Goal: Navigation & Orientation: Understand site structure

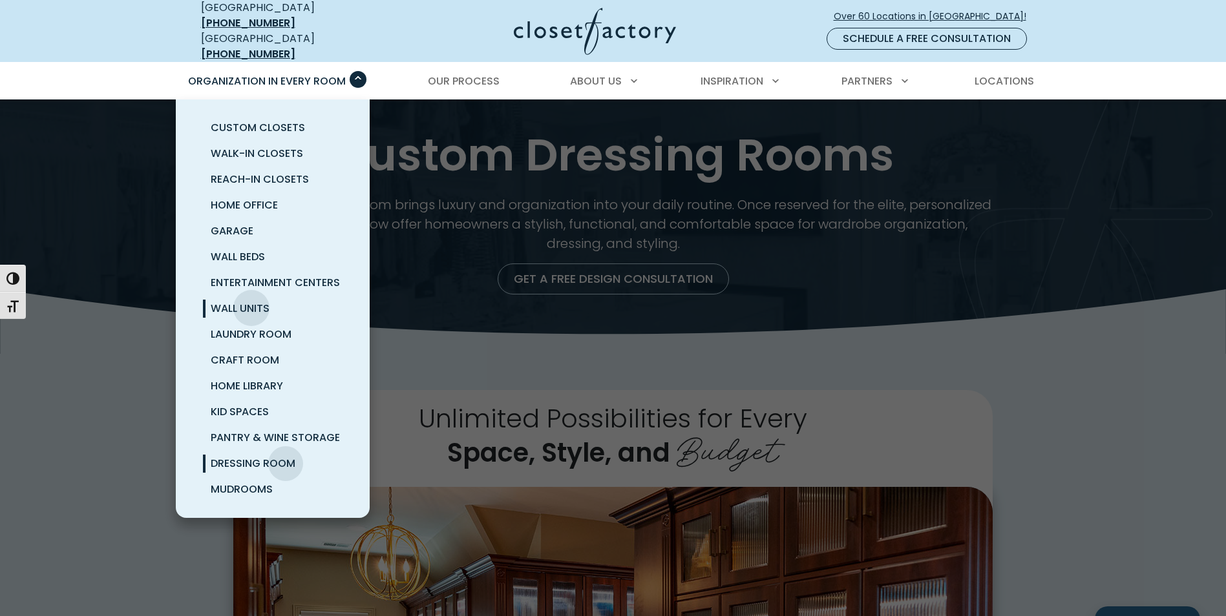
click at [251, 301] on span "Wall Units" at bounding box center [240, 308] width 59 height 15
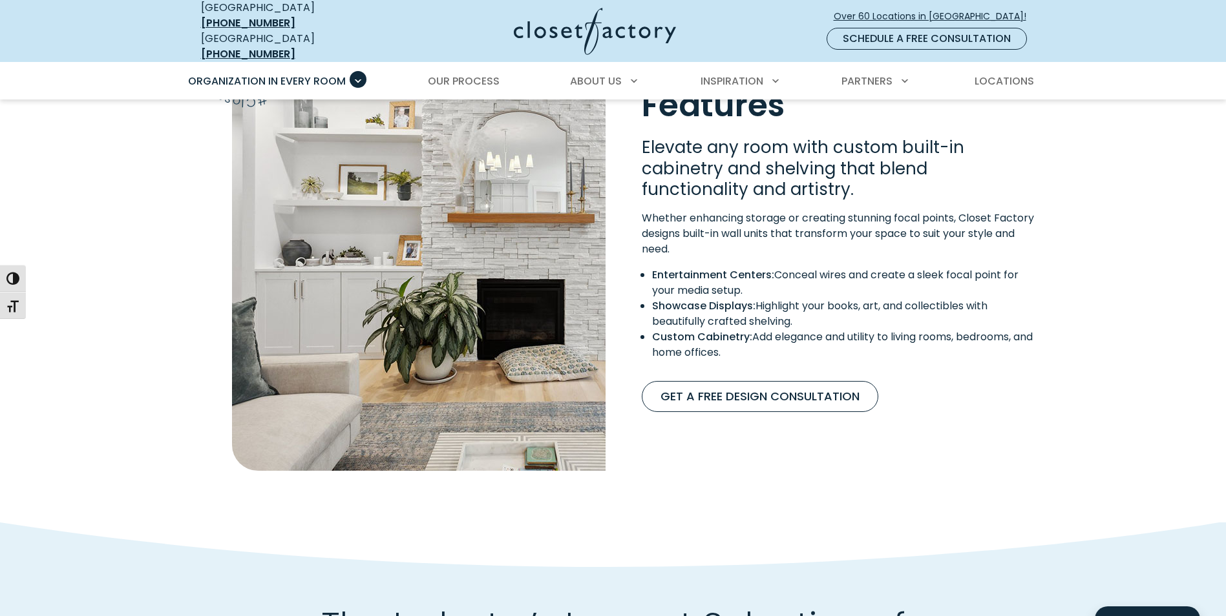
scroll to position [1115, 0]
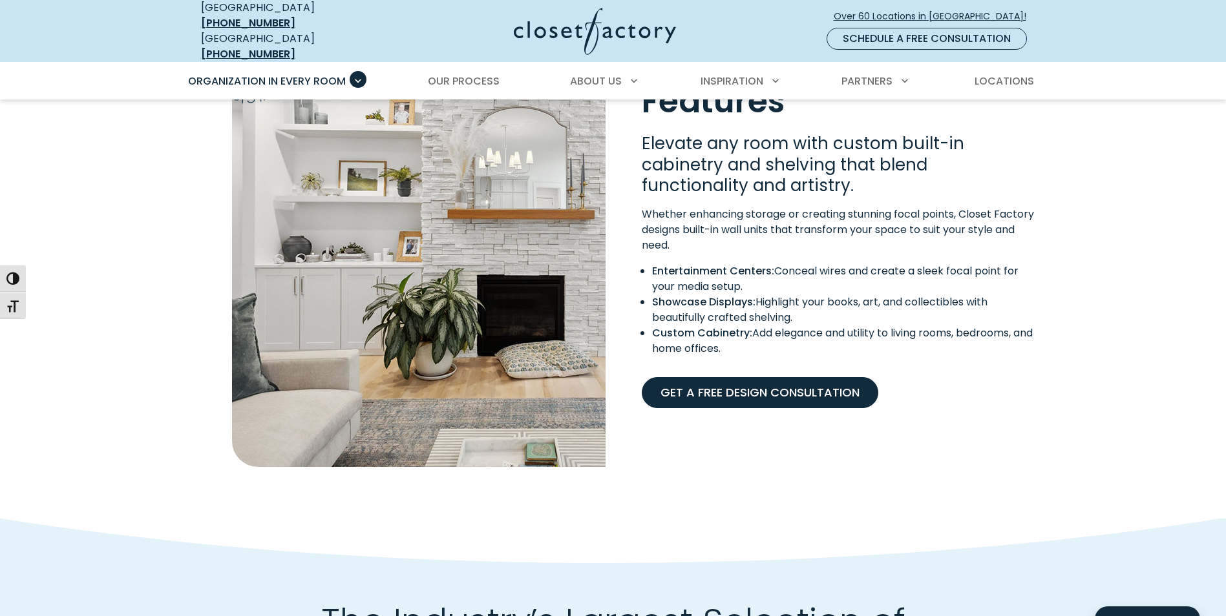
click at [777, 385] on link "Get A Free Design Consultation" at bounding box center [760, 392] width 237 height 31
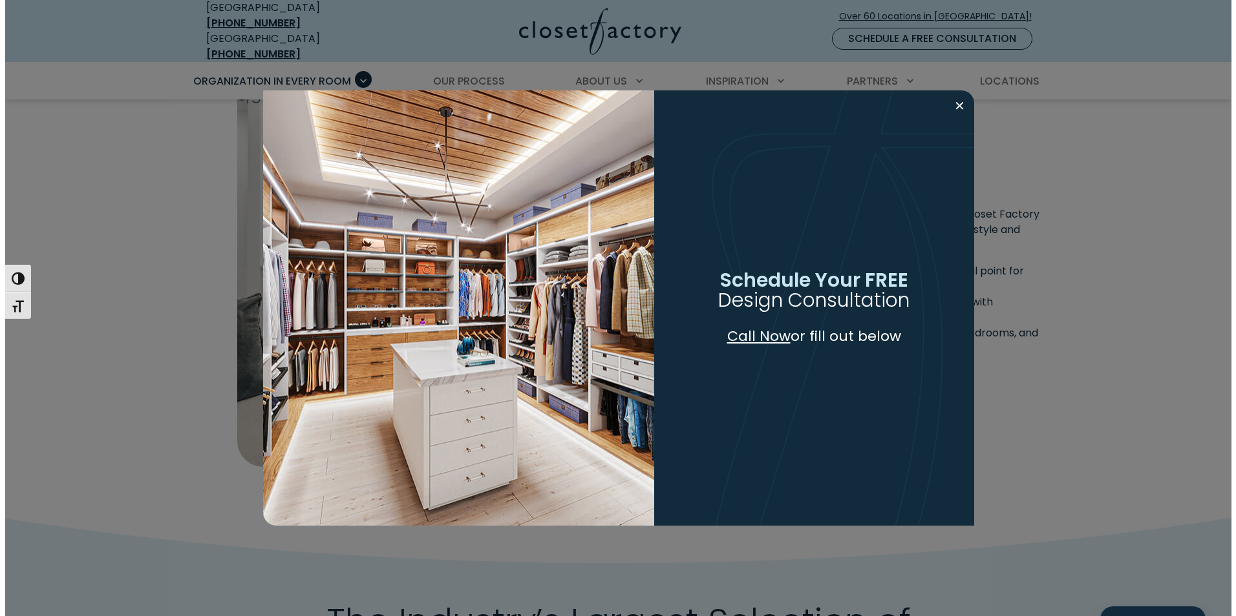
scroll to position [1115, 0]
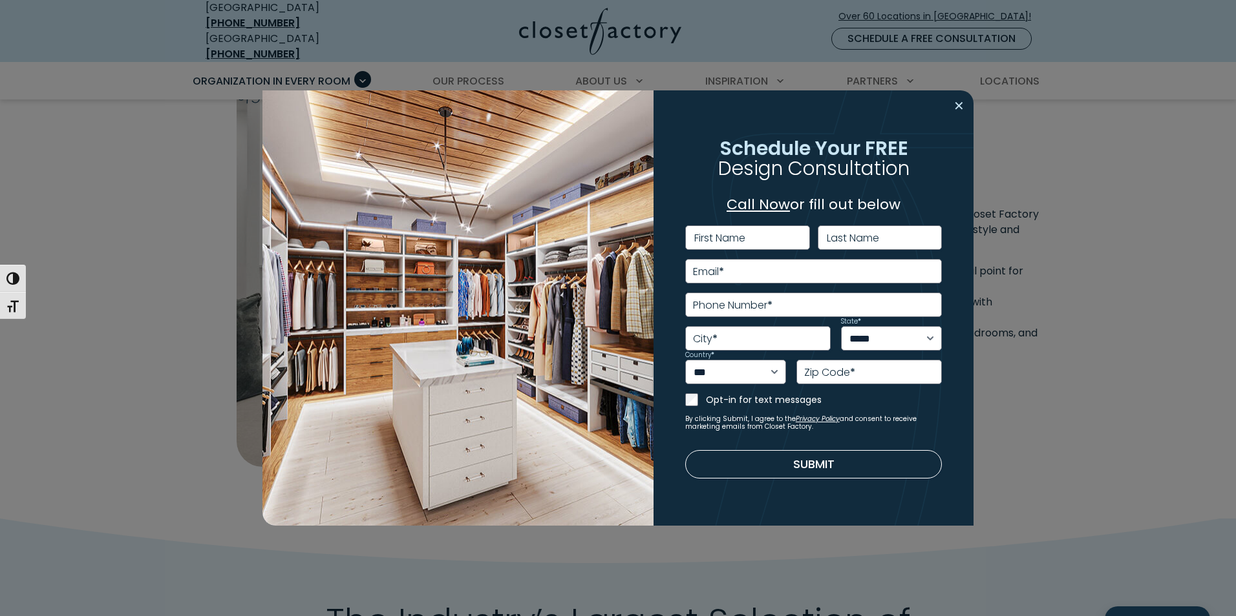
click at [955, 105] on button "Close modal" at bounding box center [958, 106] width 19 height 21
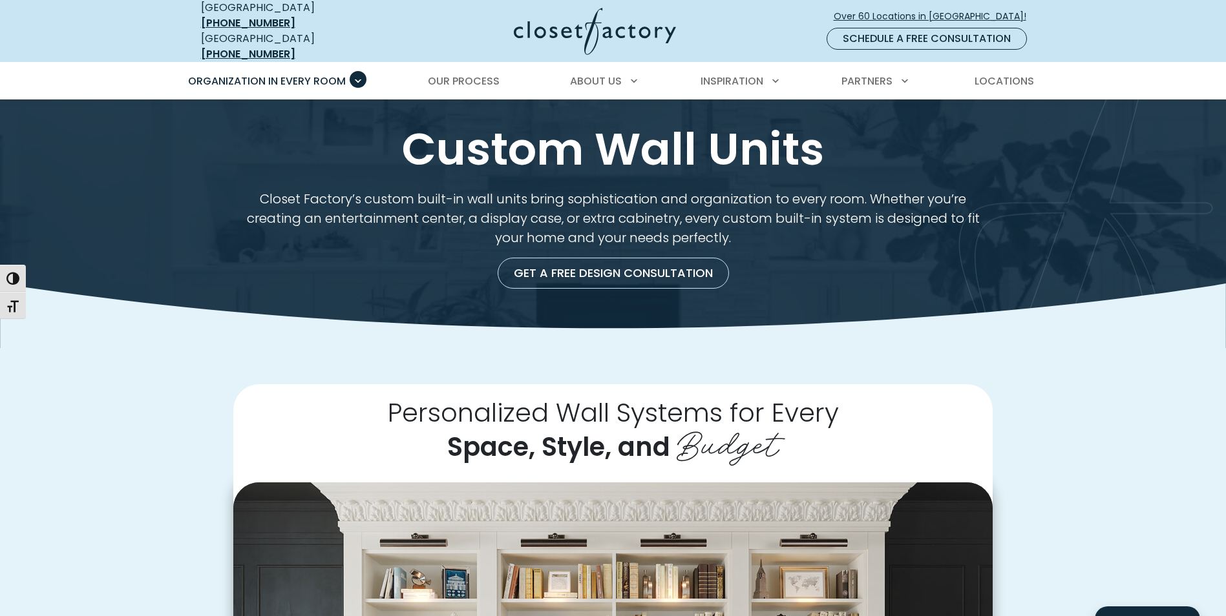
scroll to position [0, 0]
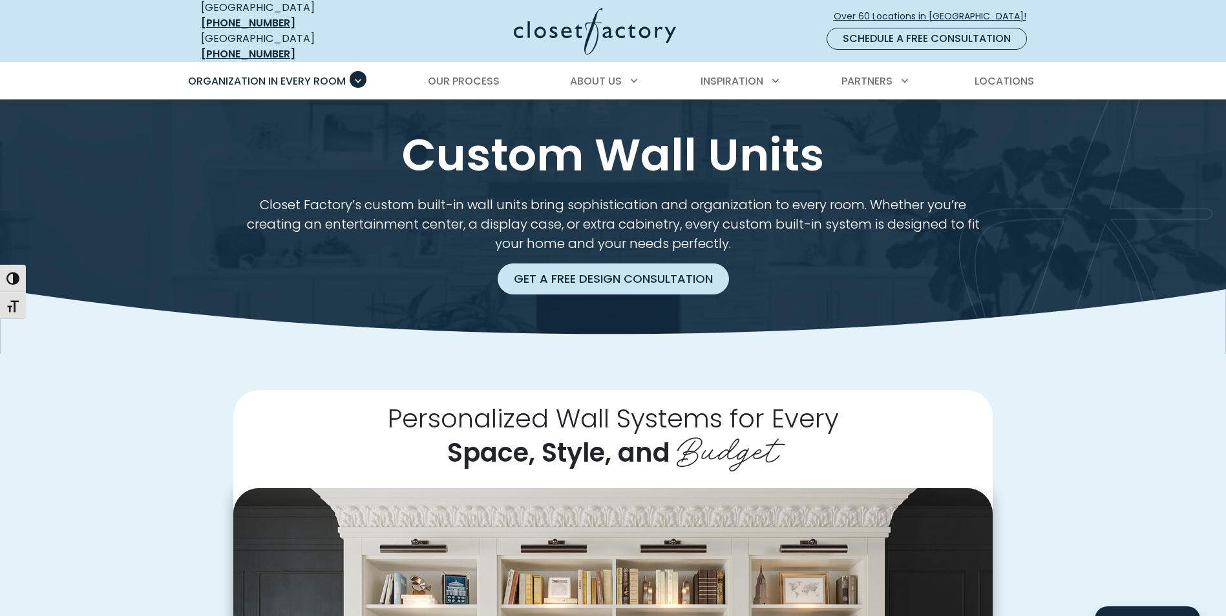
click at [602, 269] on link "Get a Free Design Consultation" at bounding box center [613, 279] width 231 height 31
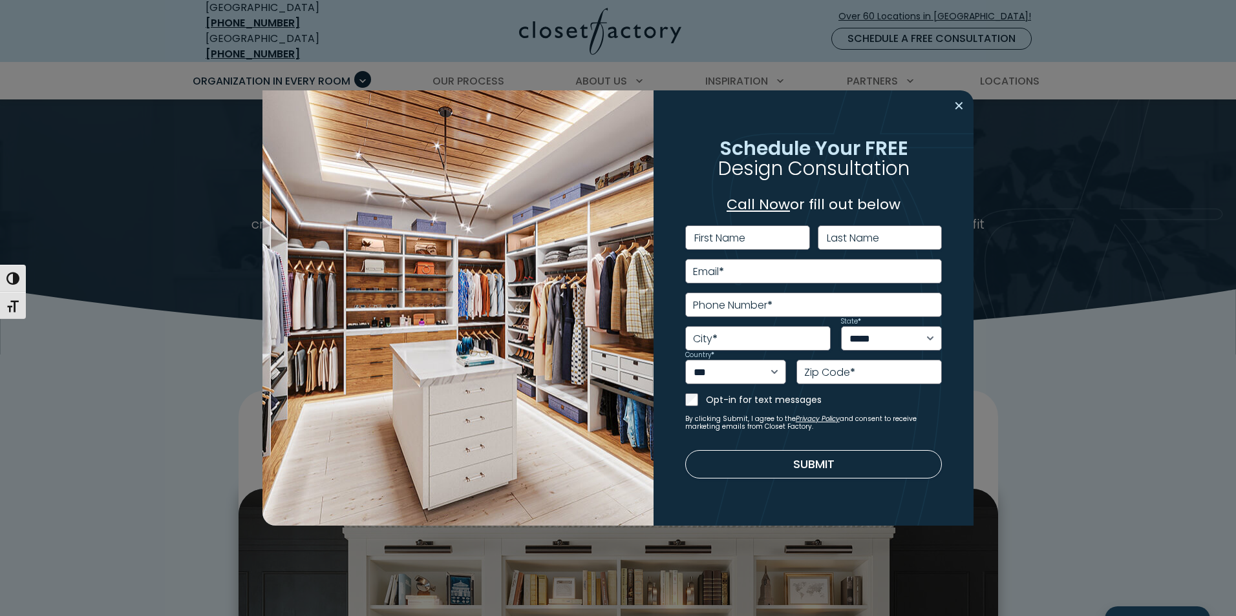
click at [958, 104] on button "Close modal" at bounding box center [958, 106] width 19 height 21
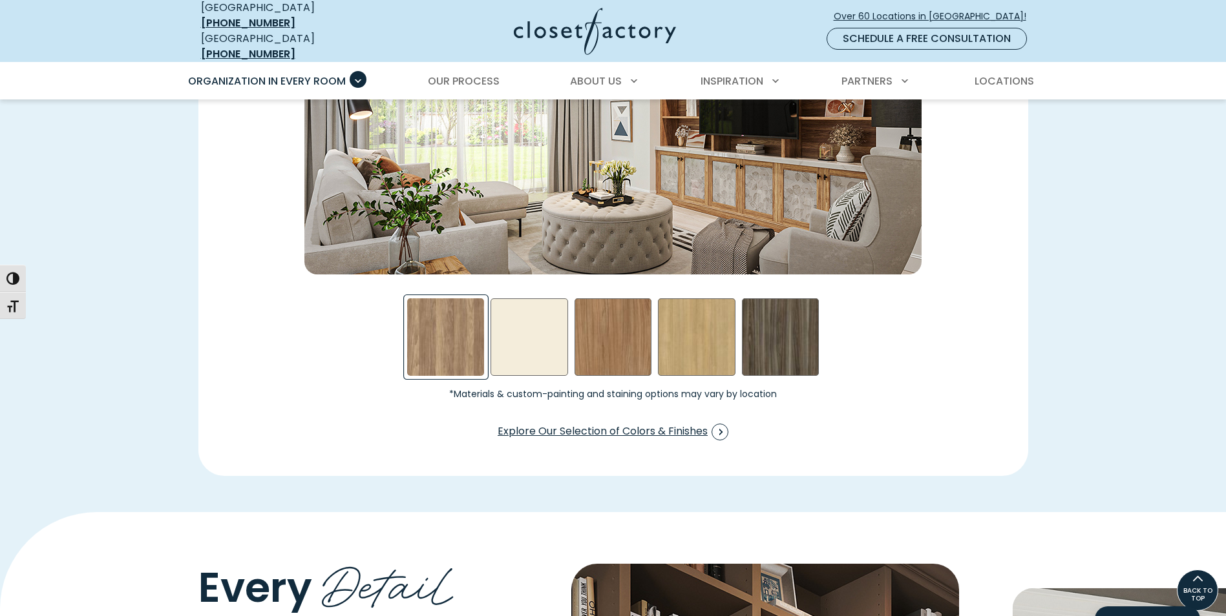
scroll to position [2003, 0]
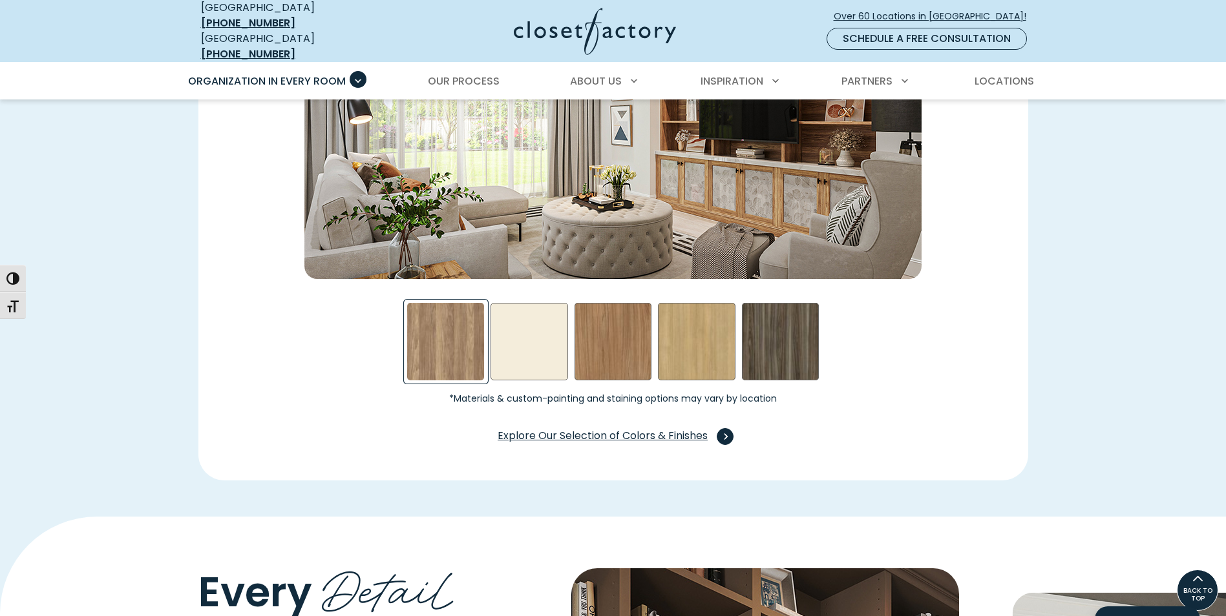
click at [647, 428] on span "Explore Our Selection of Colors & Finishes" at bounding box center [613, 436] width 231 height 17
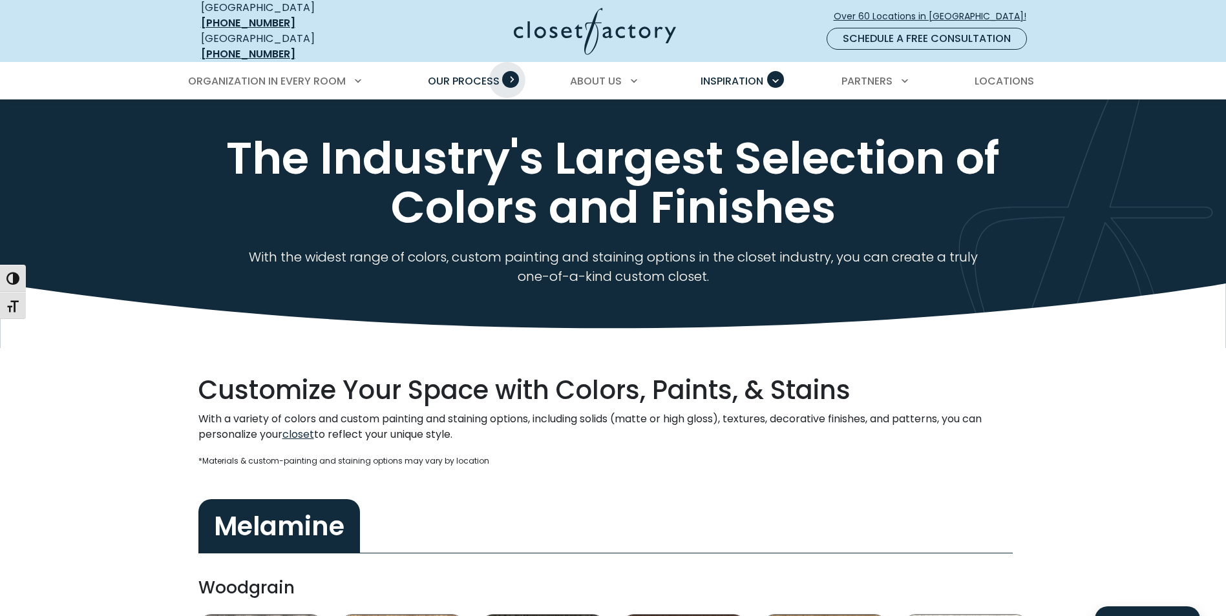
click at [510, 71] on span "Primary Menu" at bounding box center [510, 79] width 17 height 17
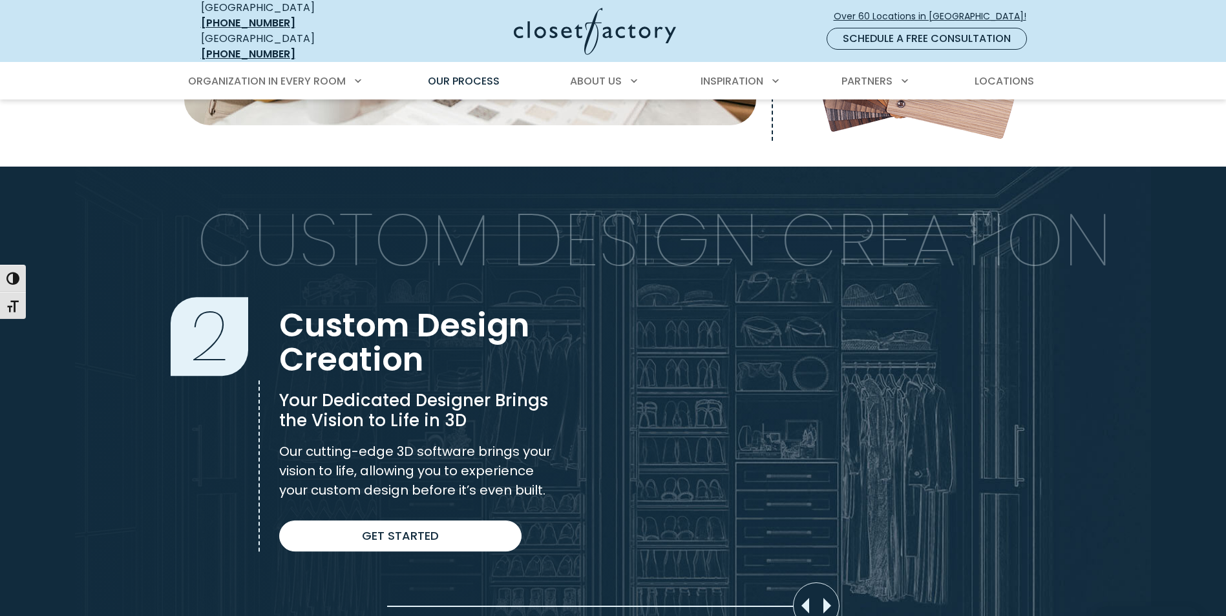
scroll to position [840, 0]
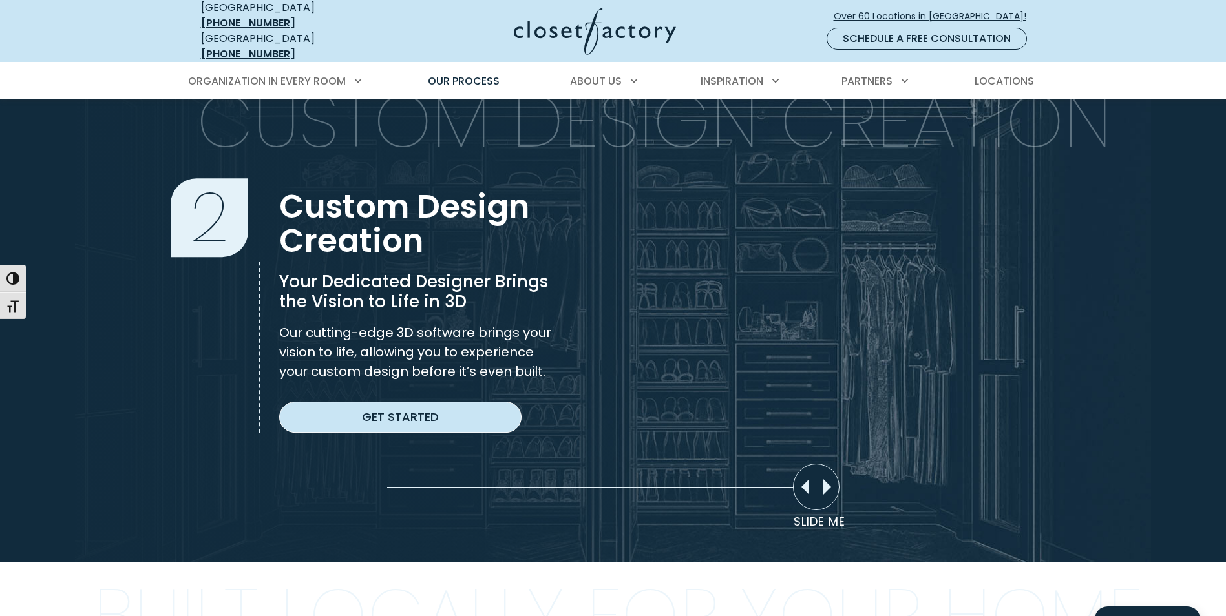
click at [408, 403] on link "Get Started" at bounding box center [400, 417] width 242 height 31
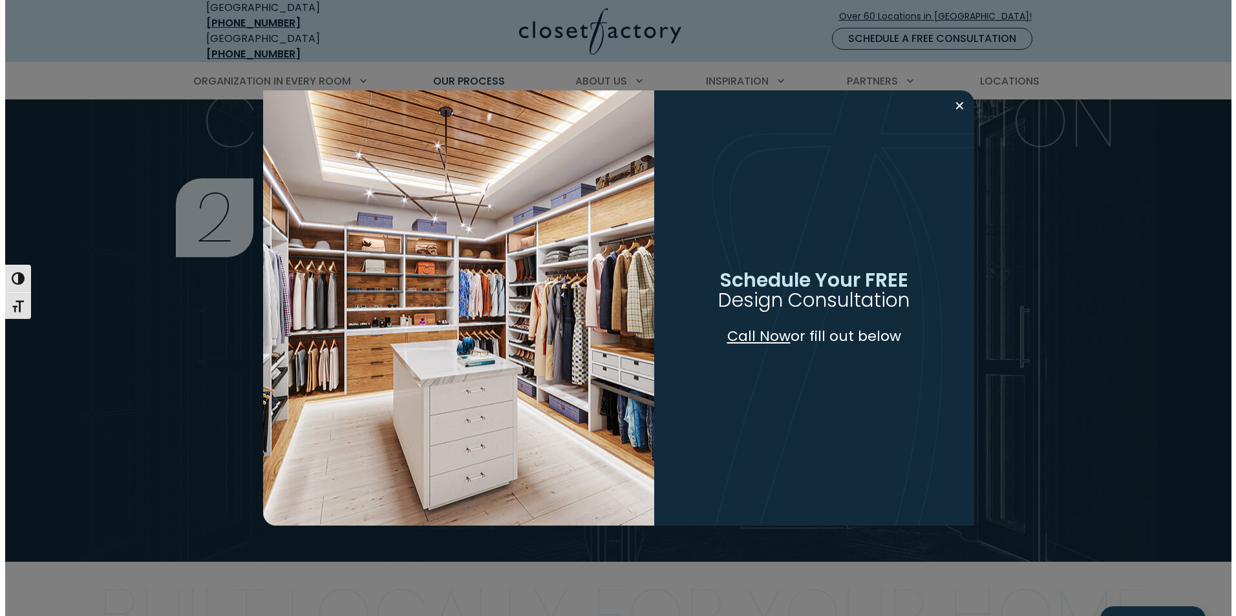
scroll to position [841, 0]
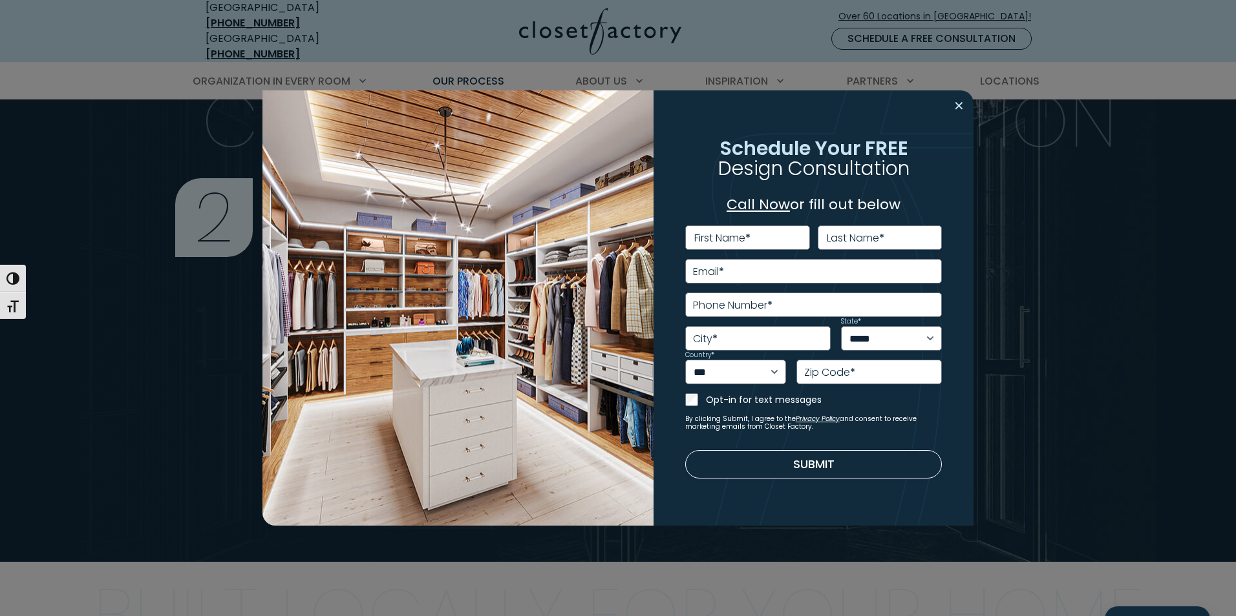
click at [958, 107] on button "Close modal" at bounding box center [958, 106] width 19 height 21
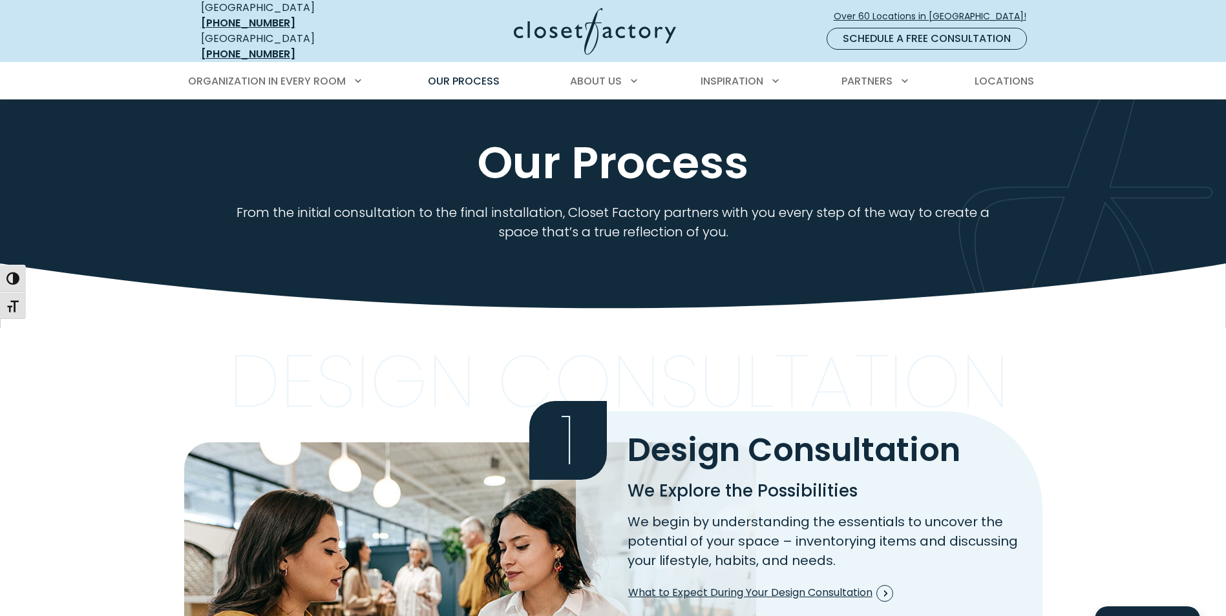
scroll to position [0, 0]
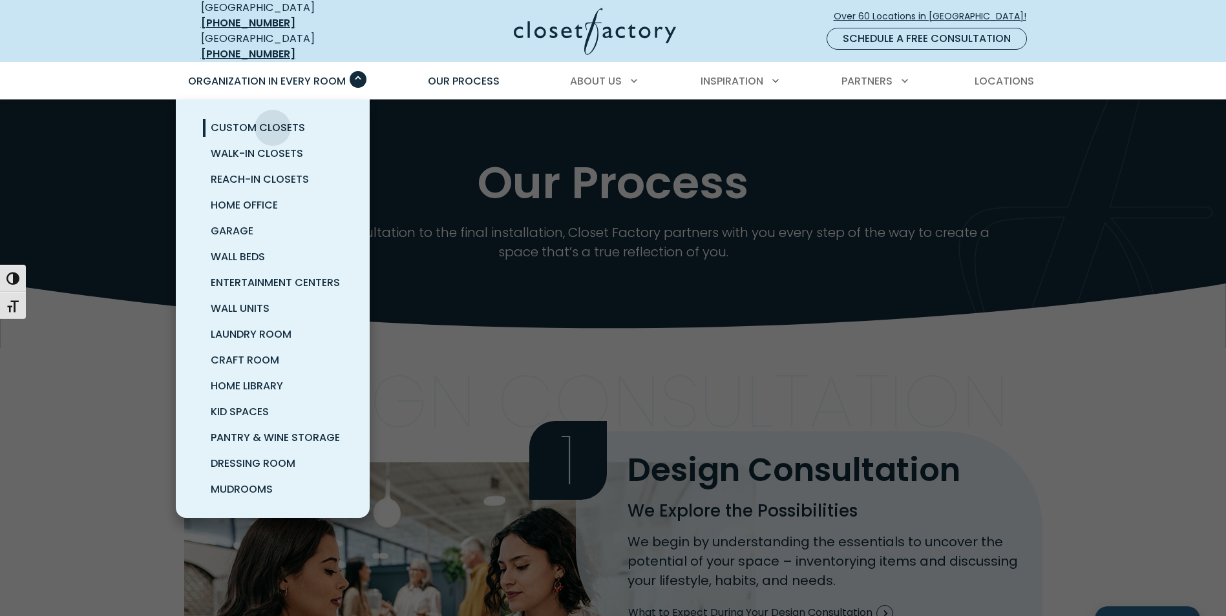
click at [273, 120] on span "Custom Closets" at bounding box center [258, 127] width 94 height 15
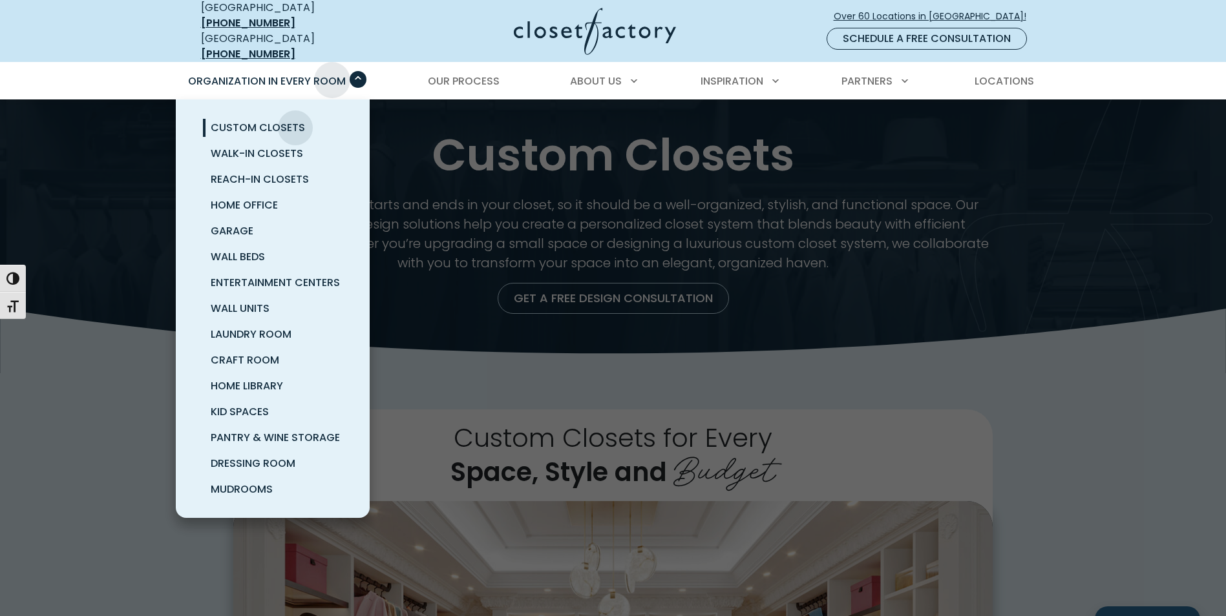
click at [332, 74] on span "Organization in Every Room" at bounding box center [267, 81] width 158 height 15
click at [269, 430] on span "Pantry & Wine Storage" at bounding box center [275, 437] width 129 height 15
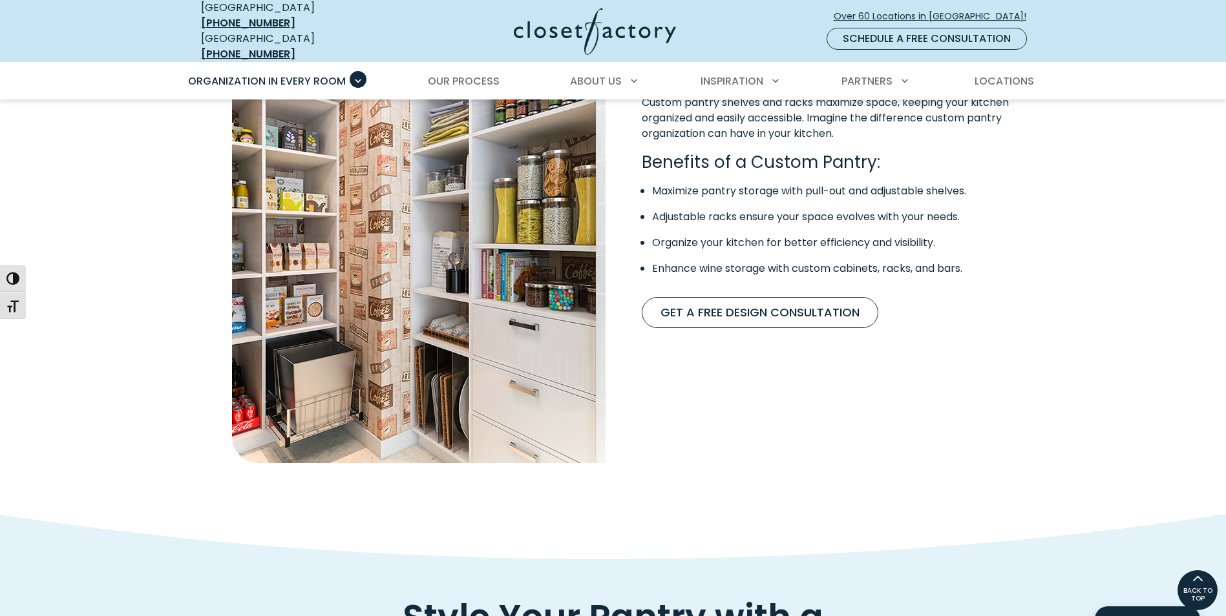
scroll to position [1099, 0]
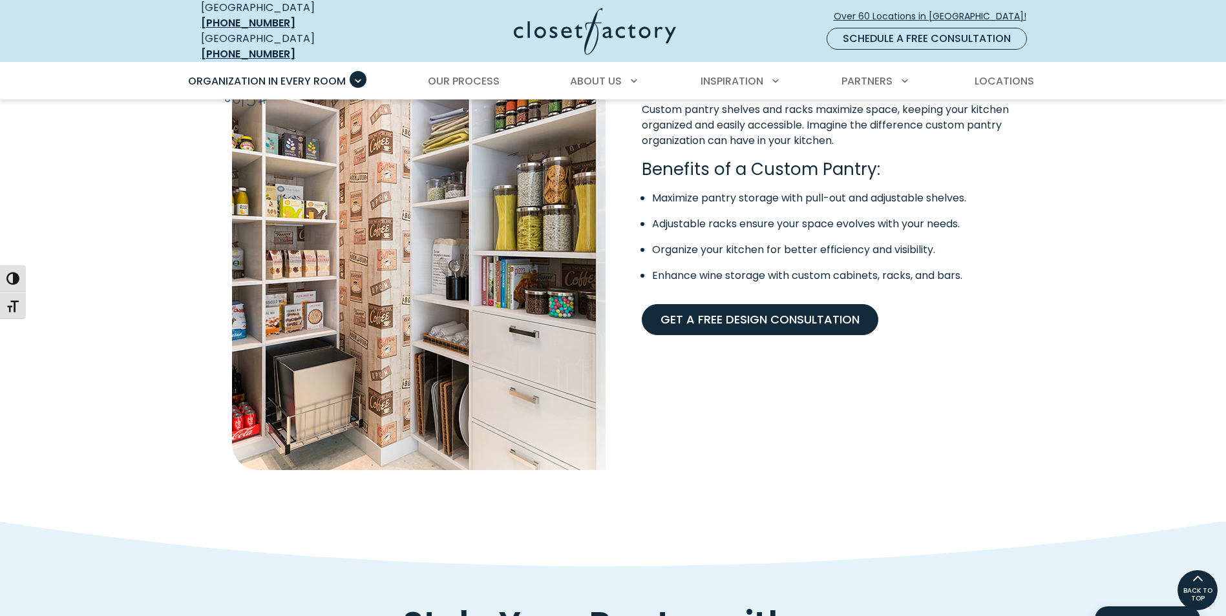
click at [746, 311] on link "Get A Free Design Consultation" at bounding box center [760, 319] width 237 height 31
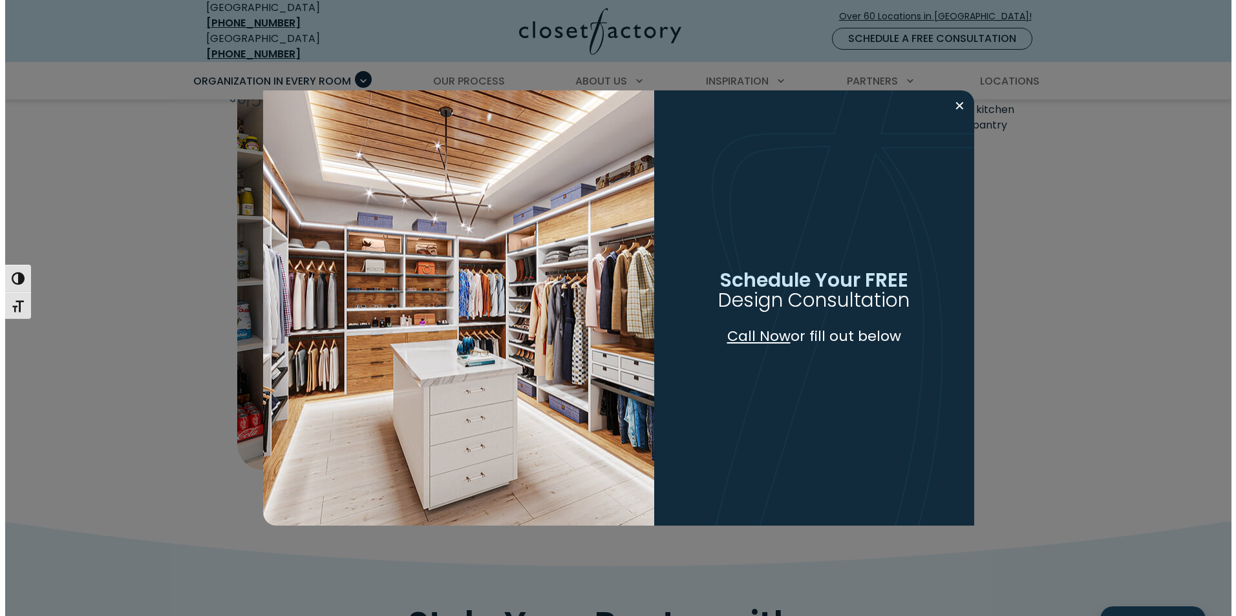
scroll to position [1099, 0]
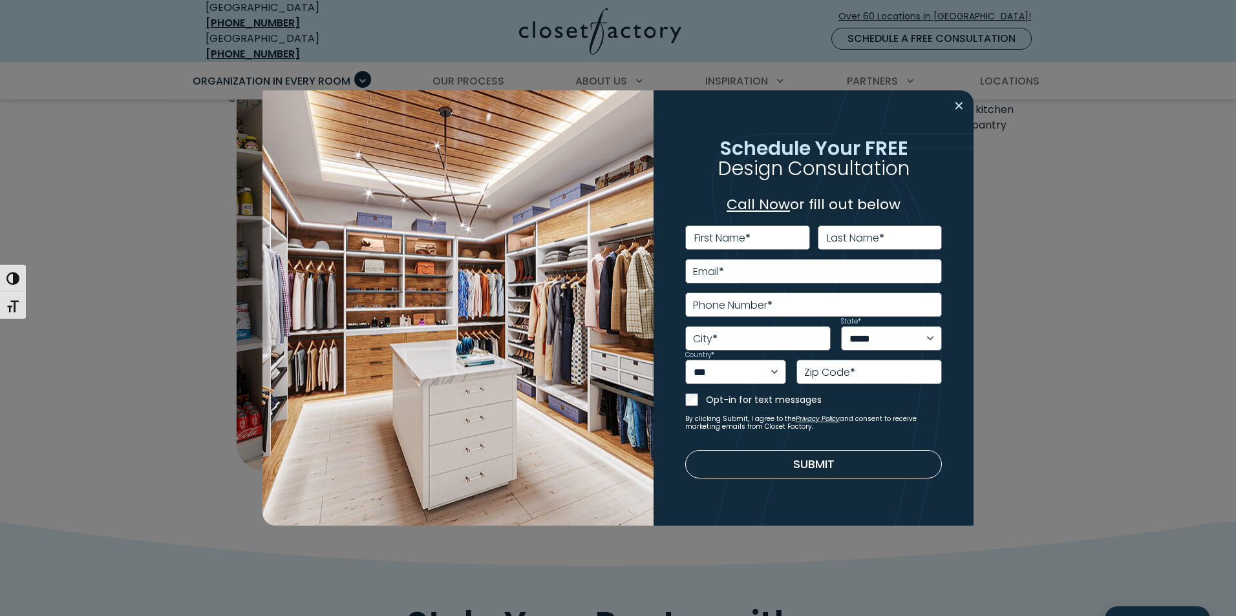
click at [958, 111] on button "Close modal" at bounding box center [958, 106] width 19 height 21
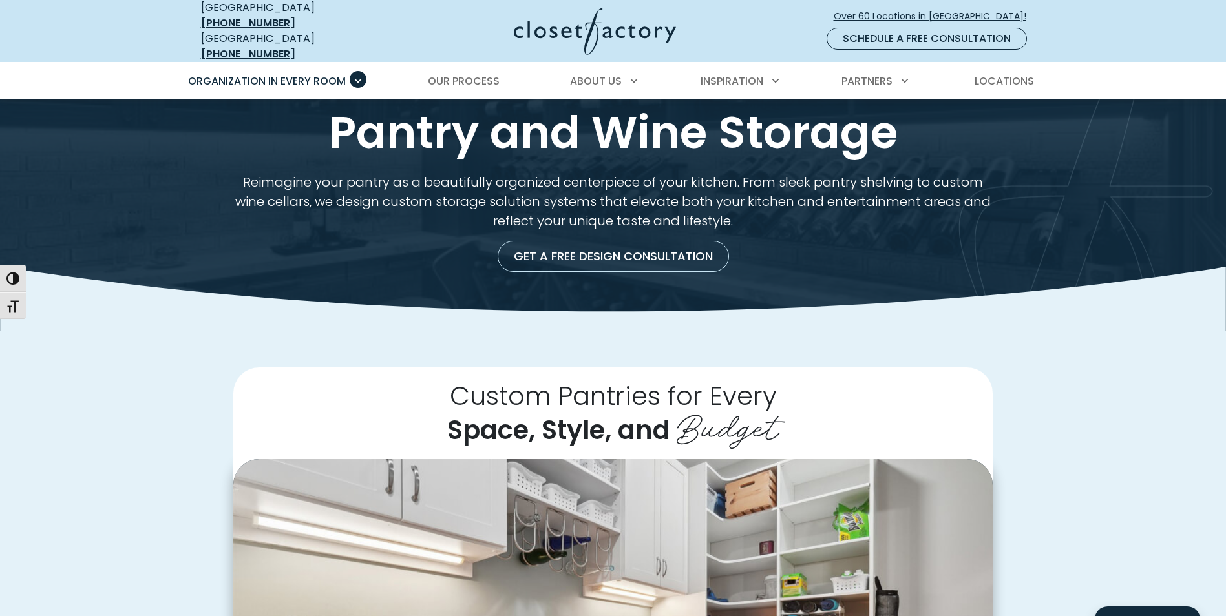
scroll to position [0, 0]
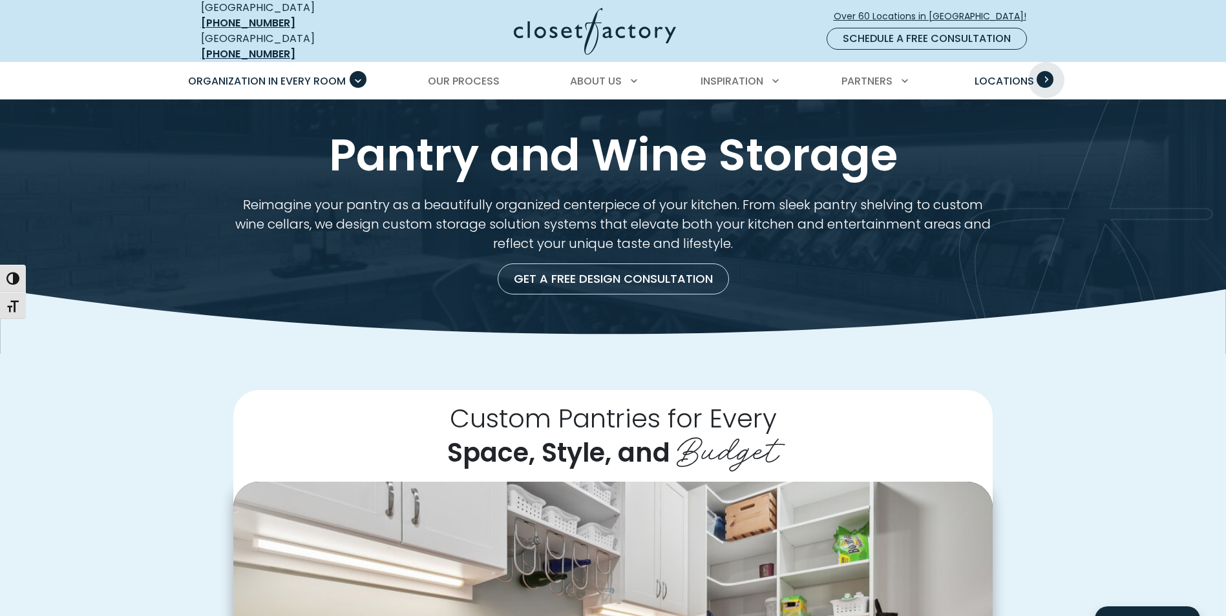
click at [1046, 71] on span "Primary Menu" at bounding box center [1045, 79] width 17 height 17
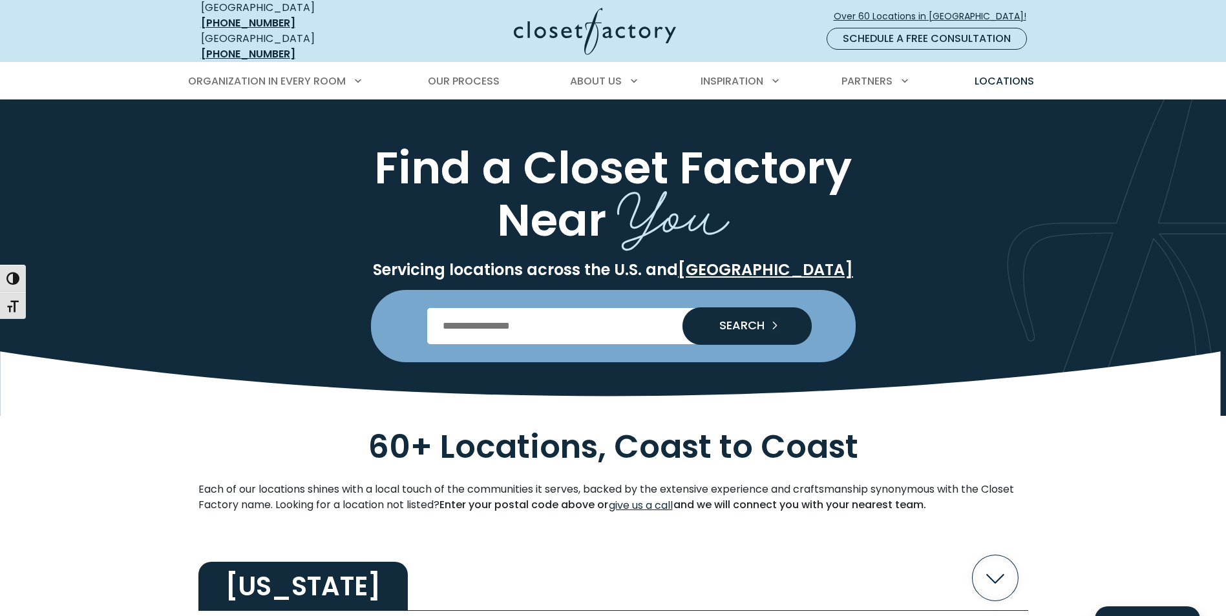
click at [1130, 33] on nav "[GEOGRAPHIC_DATA] [PHONE_NUMBER] [GEOGRAPHIC_DATA] [PHONE_NUMBER] Over 60 Locat…" at bounding box center [613, 31] width 1226 height 62
